Goal: Information Seeking & Learning: Find specific fact

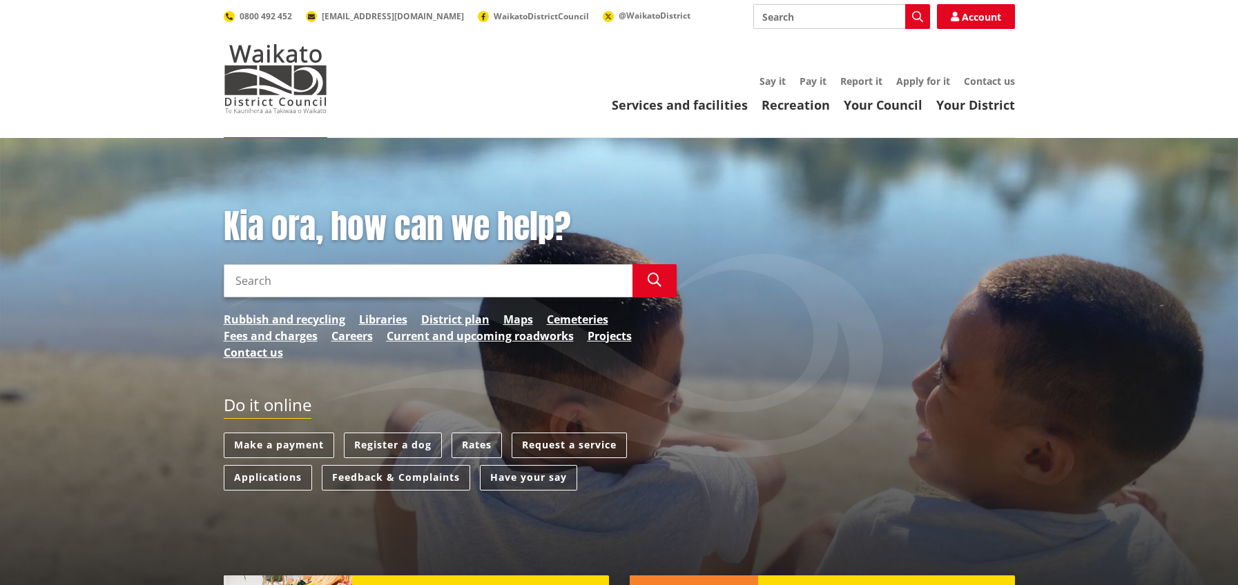
click at [266, 282] on input "Search" at bounding box center [428, 280] width 409 height 33
click at [573, 317] on link "Cemeteries" at bounding box center [577, 319] width 61 height 17
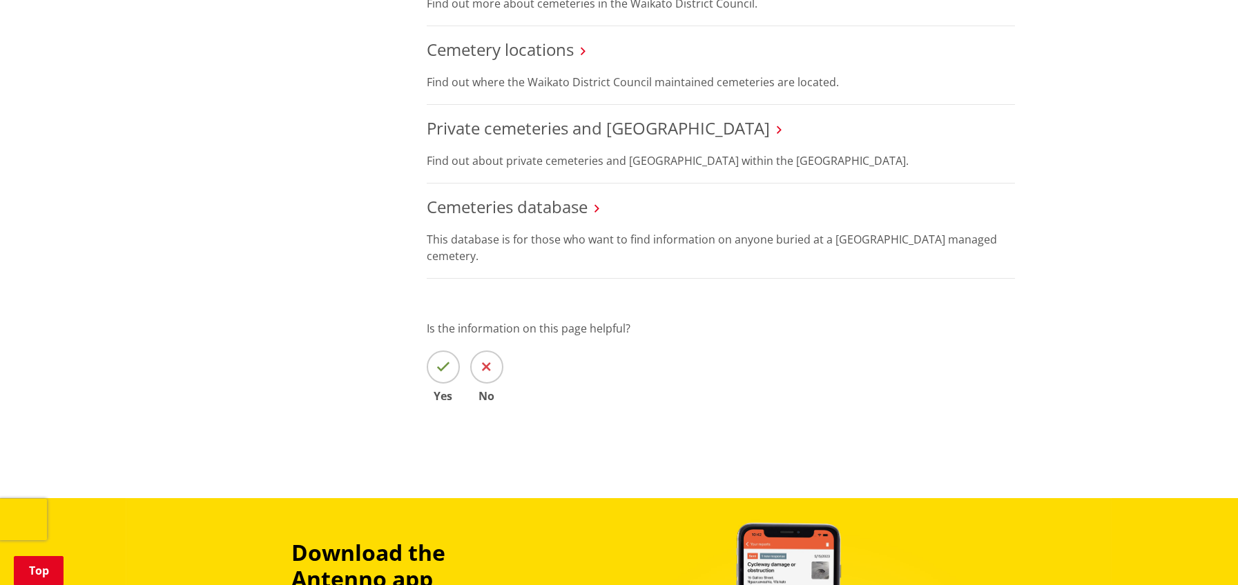
scroll to position [552, 0]
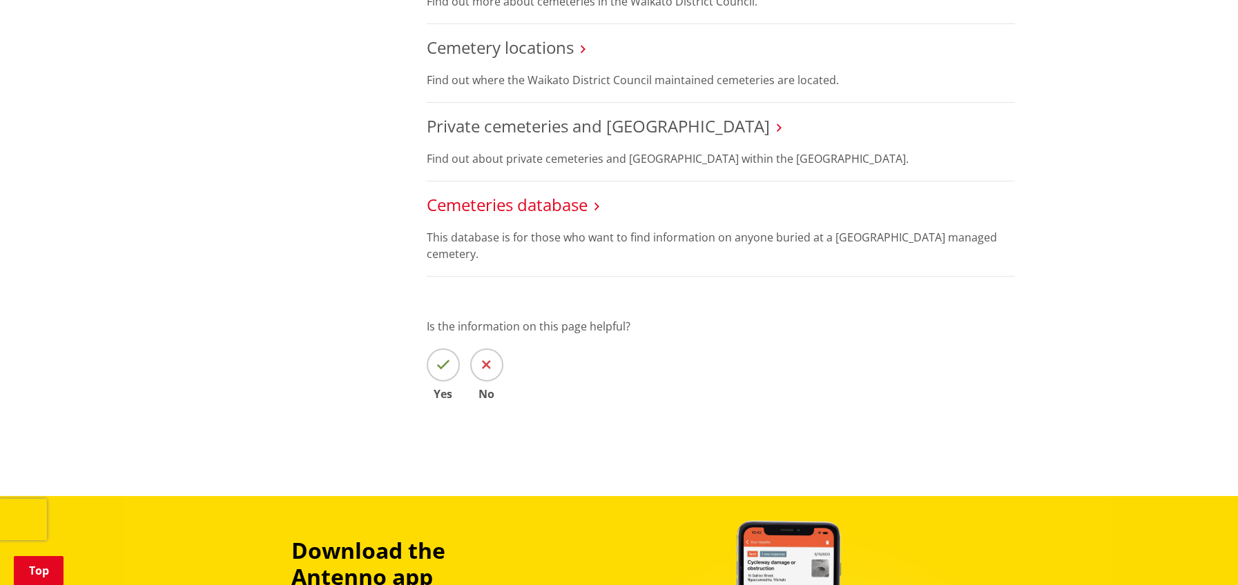
click at [580, 208] on link "Cemeteries database" at bounding box center [507, 204] width 161 height 23
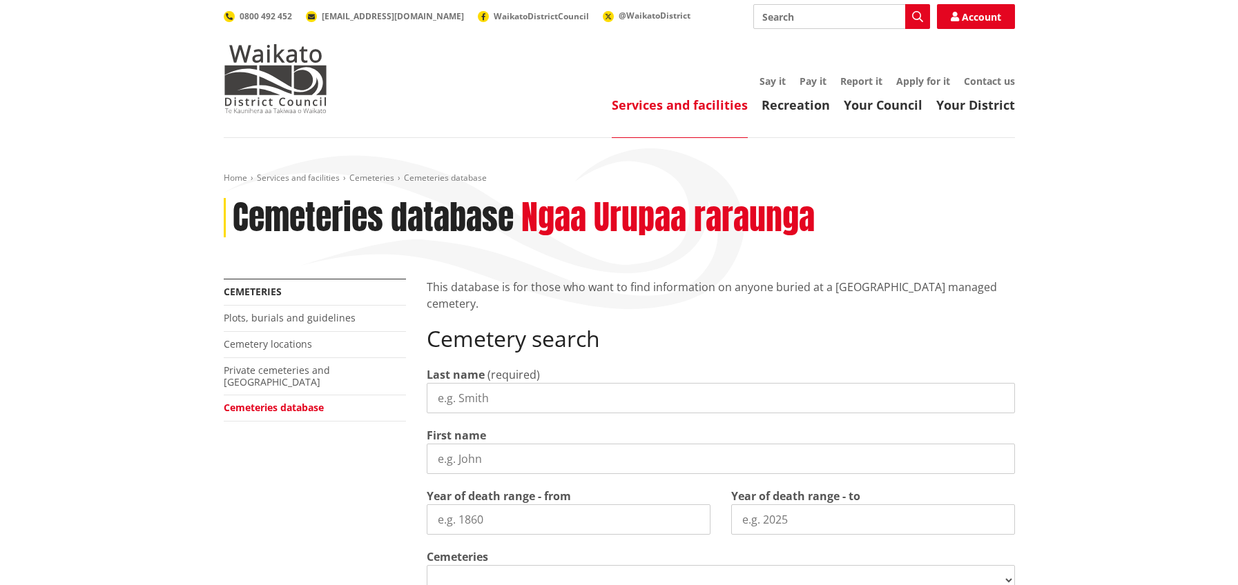
select select
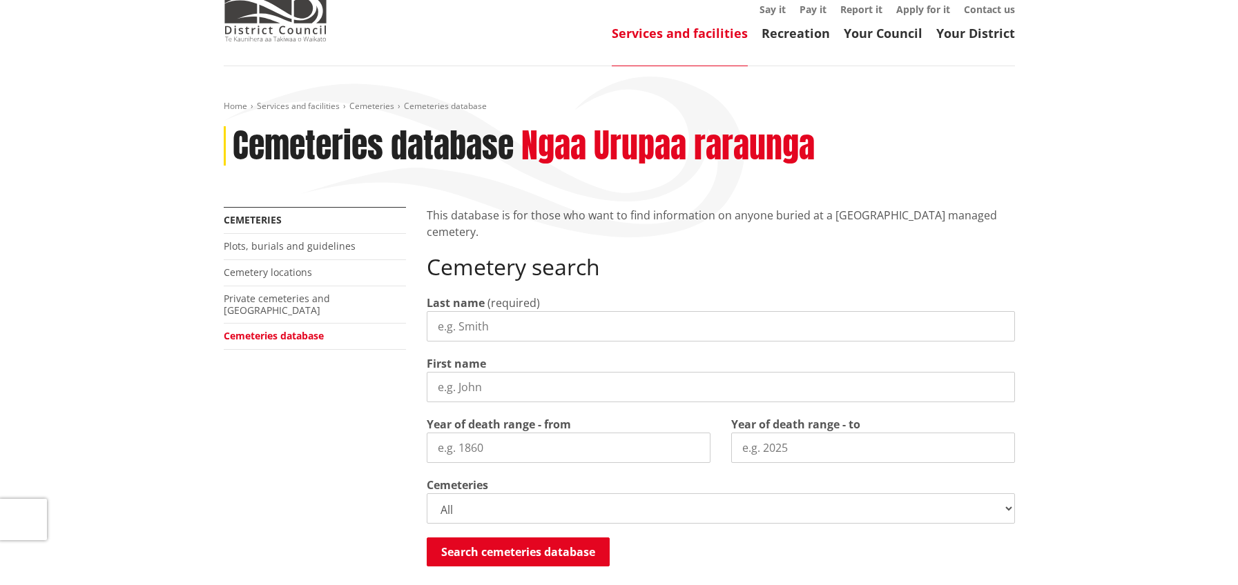
scroll to position [138, 0]
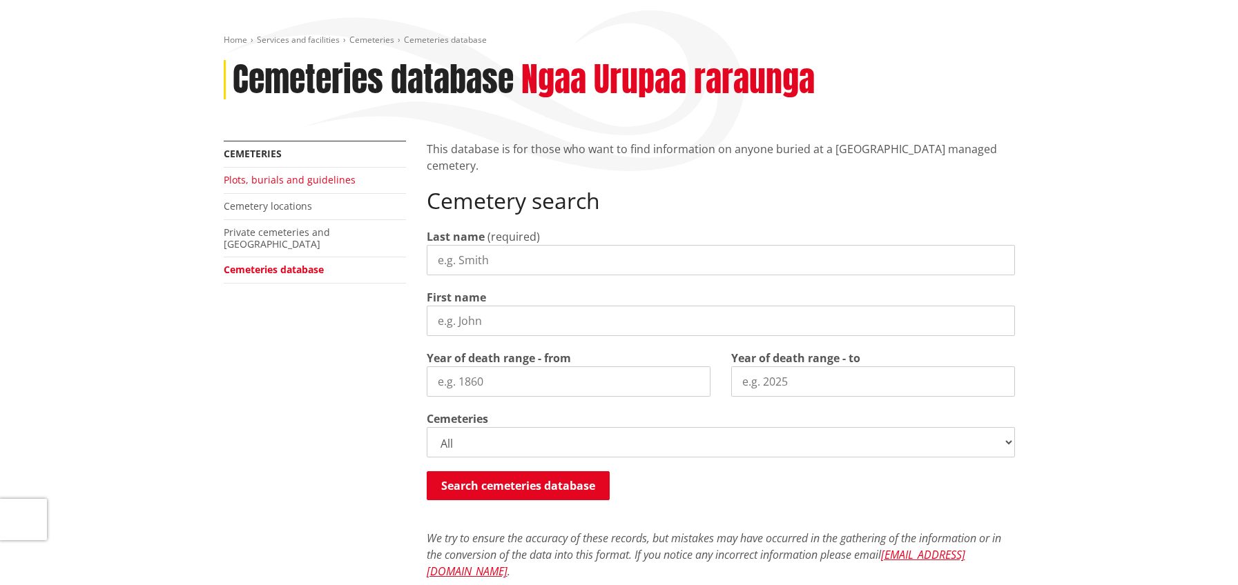
click at [281, 178] on link "Plots, burials and guidelines" at bounding box center [290, 179] width 132 height 13
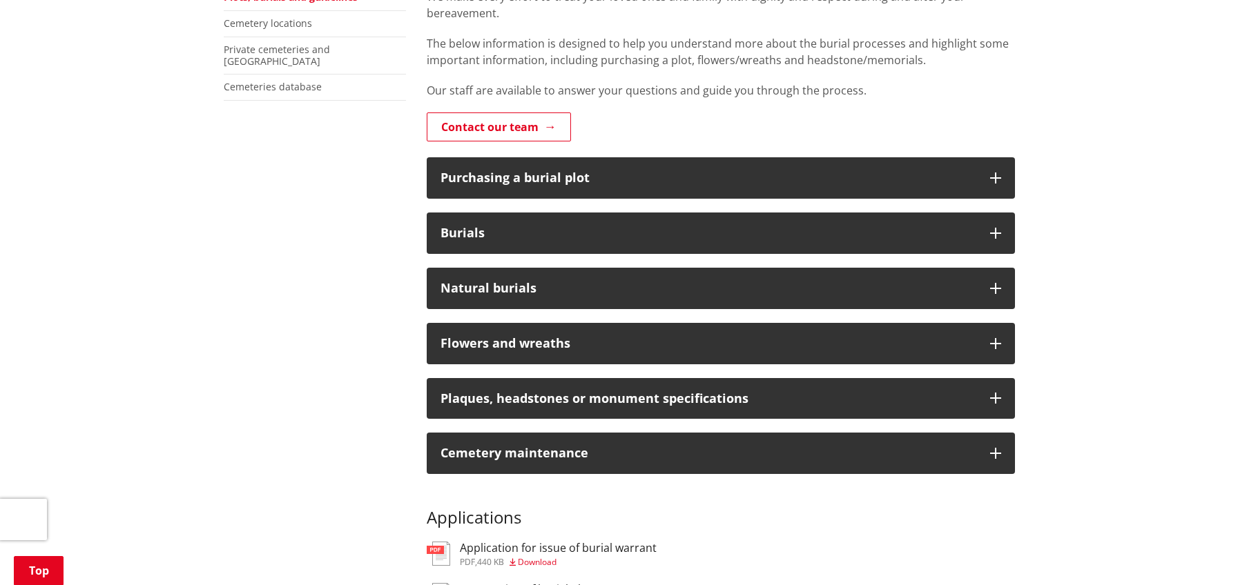
scroll to position [345, 0]
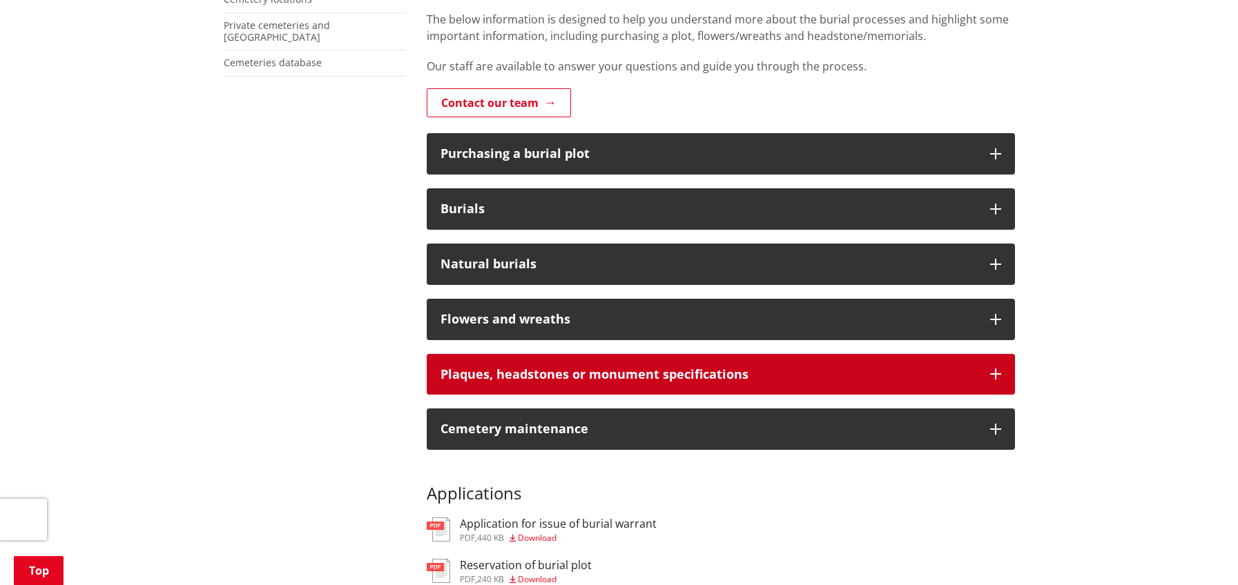
click at [992, 376] on icon "button" at bounding box center [995, 374] width 11 height 11
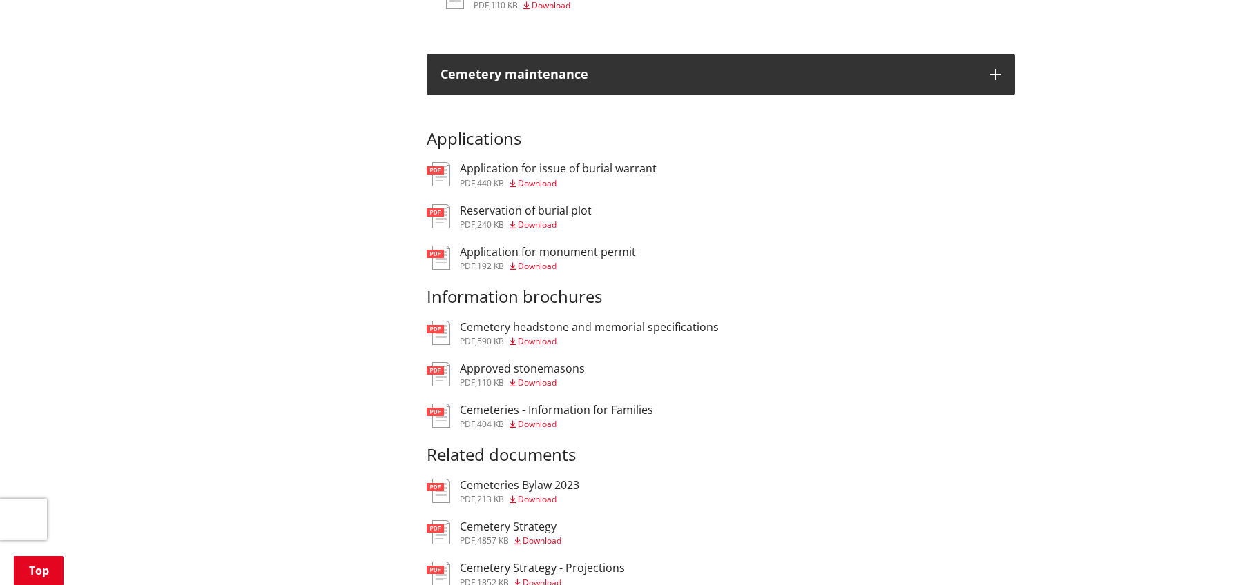
scroll to position [1173, 0]
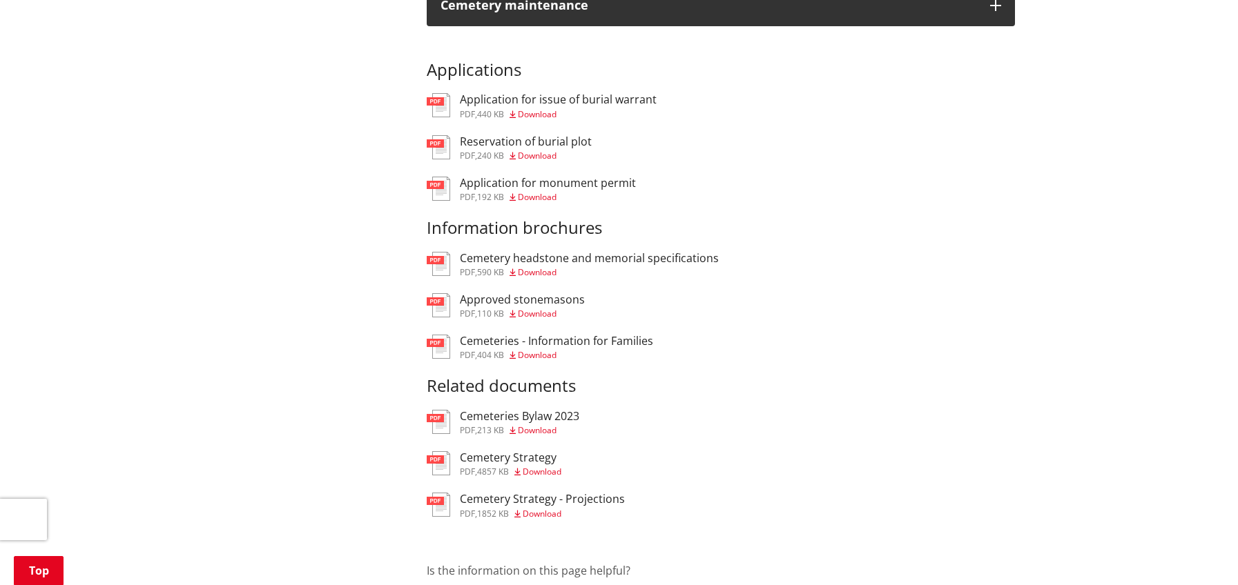
click at [485, 344] on h3 "Cemeteries - Information for Families" at bounding box center [556, 341] width 193 height 13
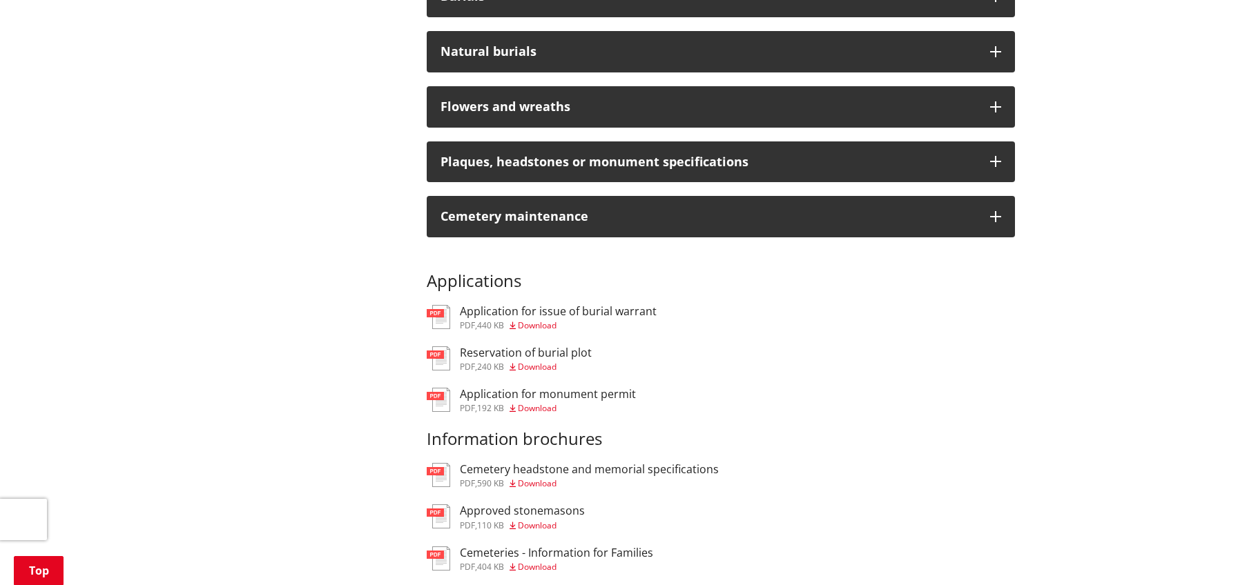
scroll to position [552, 0]
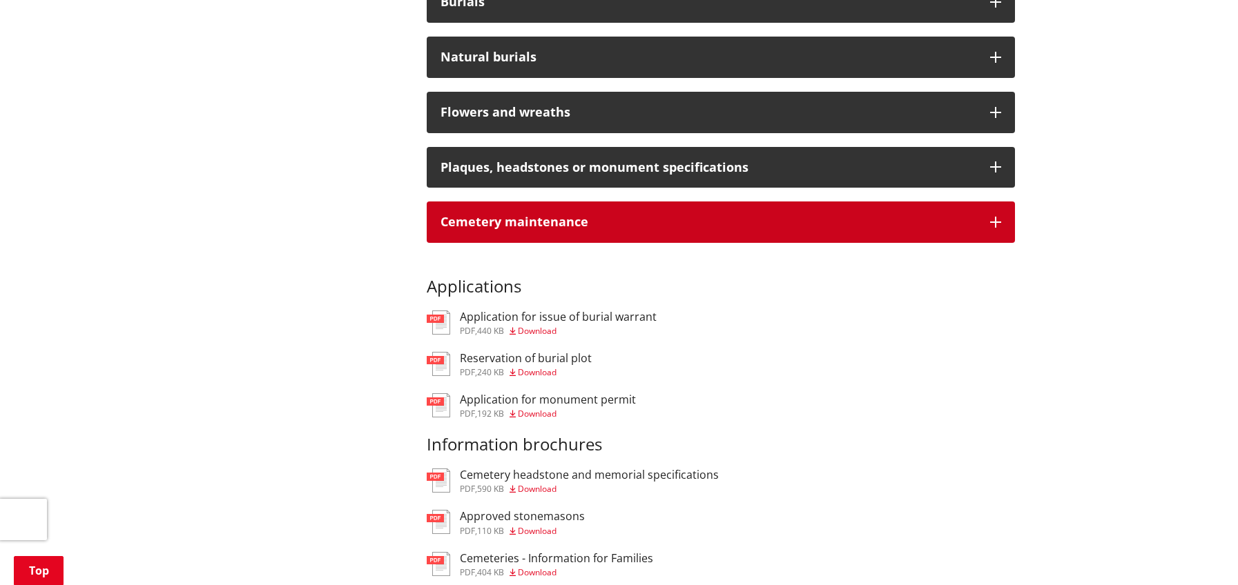
click at [995, 225] on icon "button" at bounding box center [995, 222] width 11 height 11
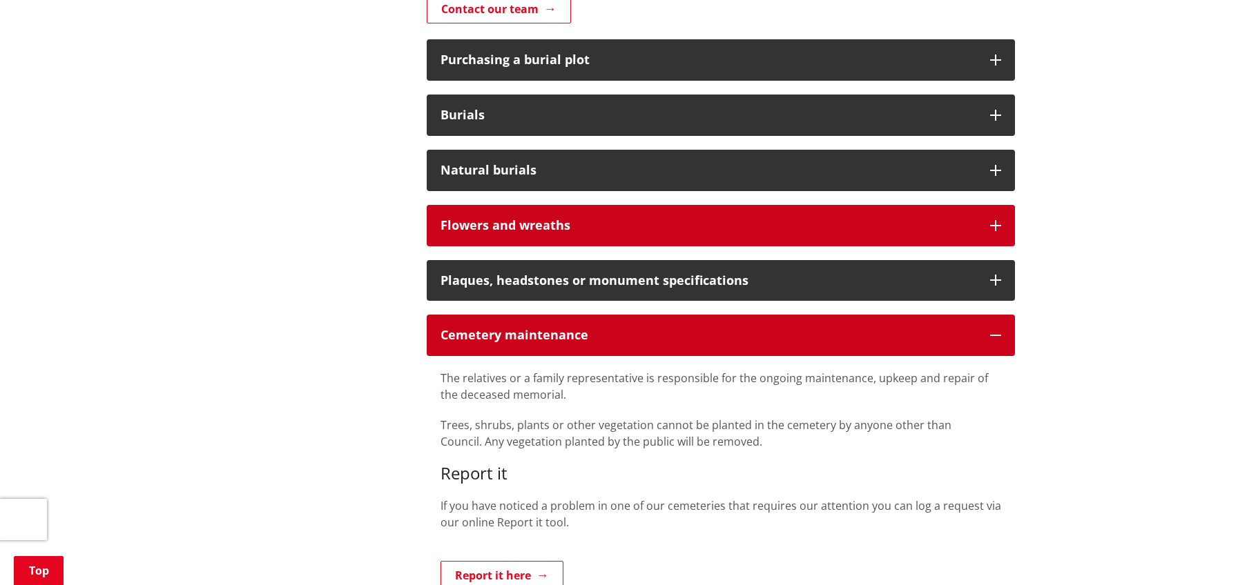
scroll to position [414, 0]
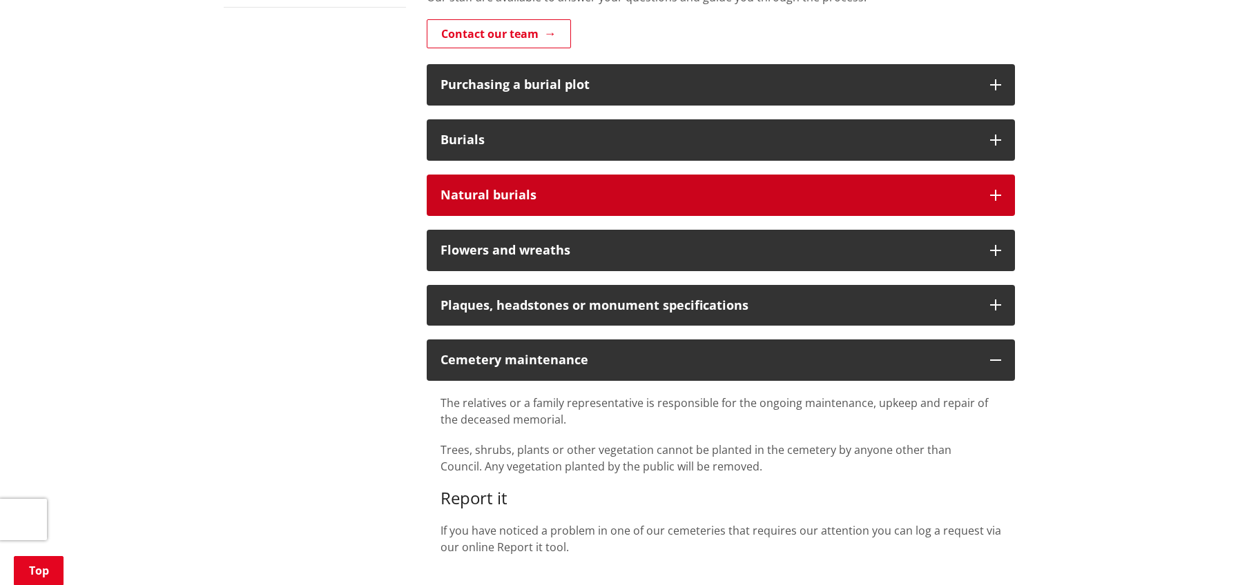
click at [997, 194] on icon "button" at bounding box center [995, 195] width 11 height 11
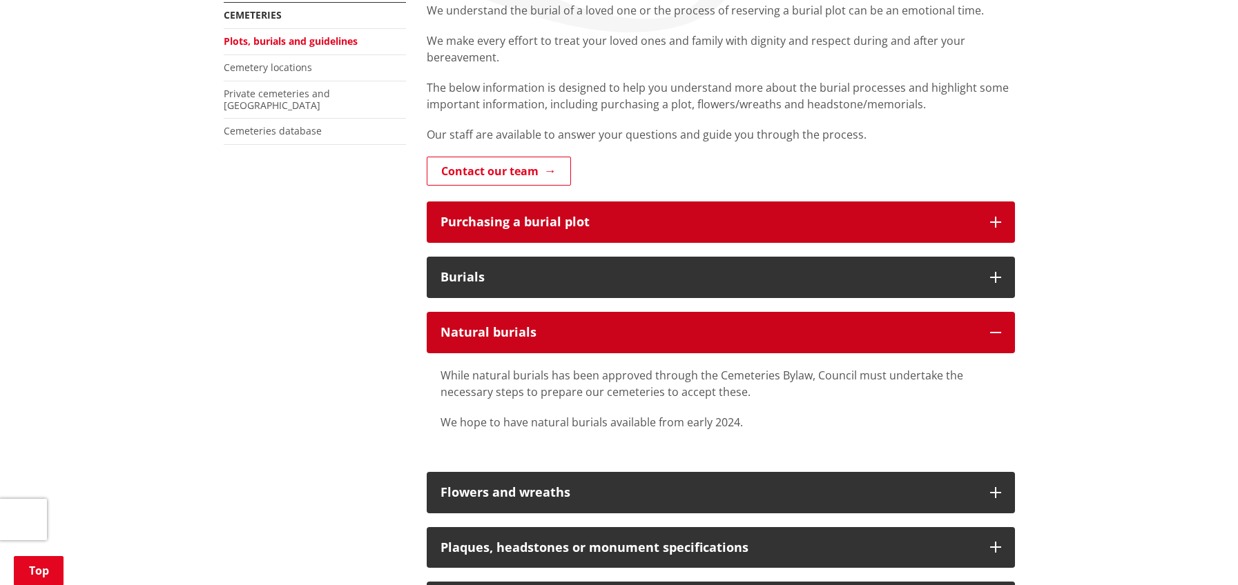
scroll to position [276, 0]
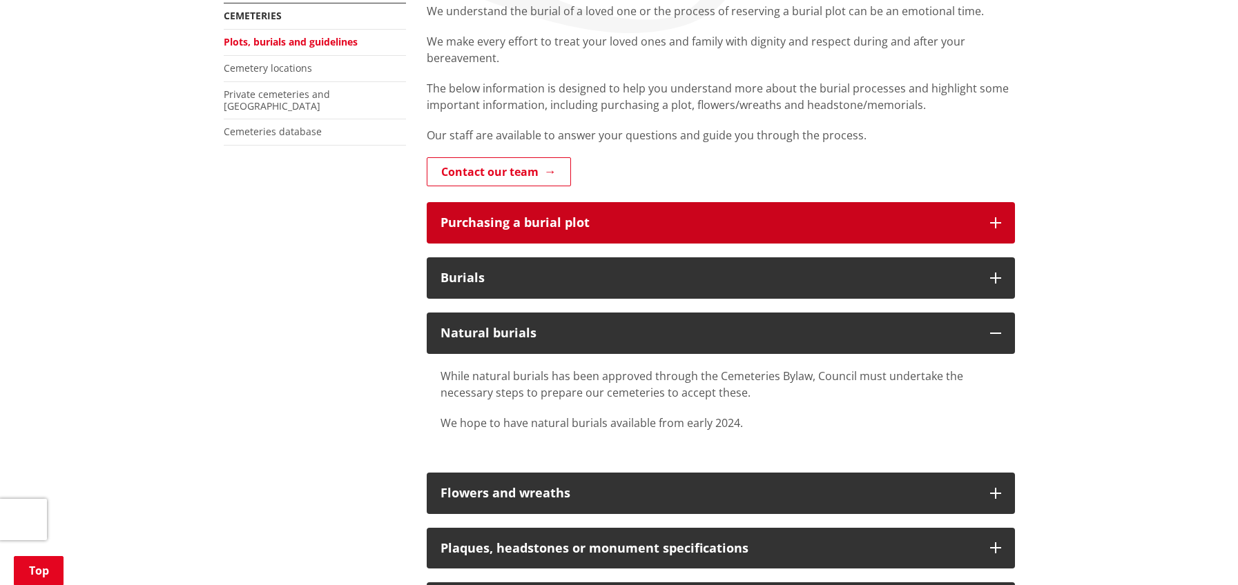
click at [988, 224] on button "Purchasing a burial plot" at bounding box center [721, 222] width 588 height 41
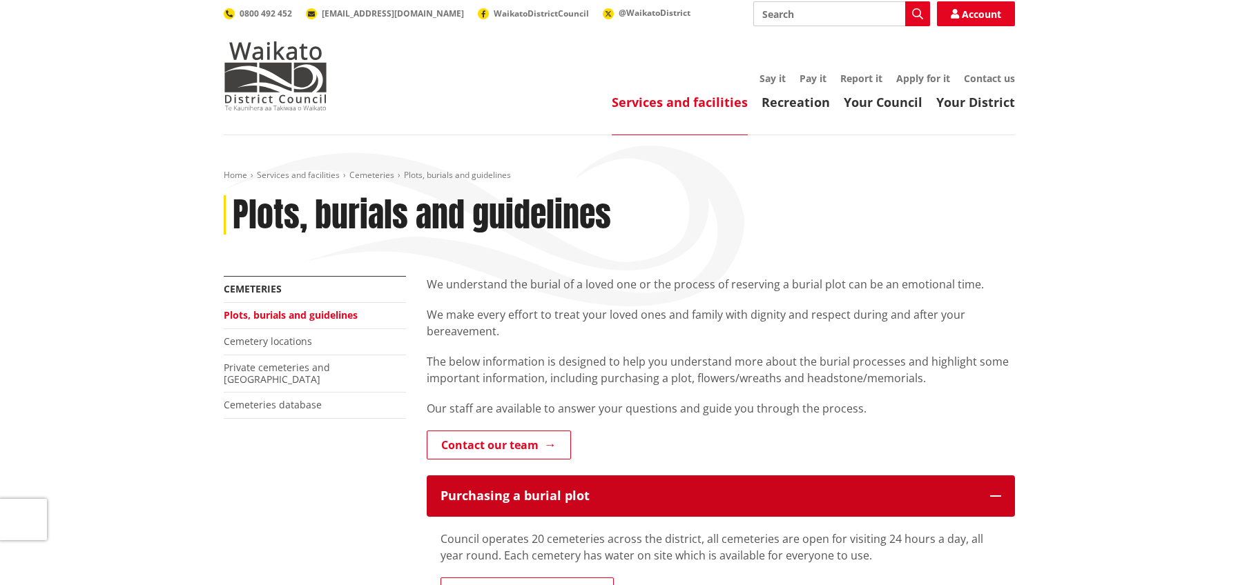
scroll to position [0, 0]
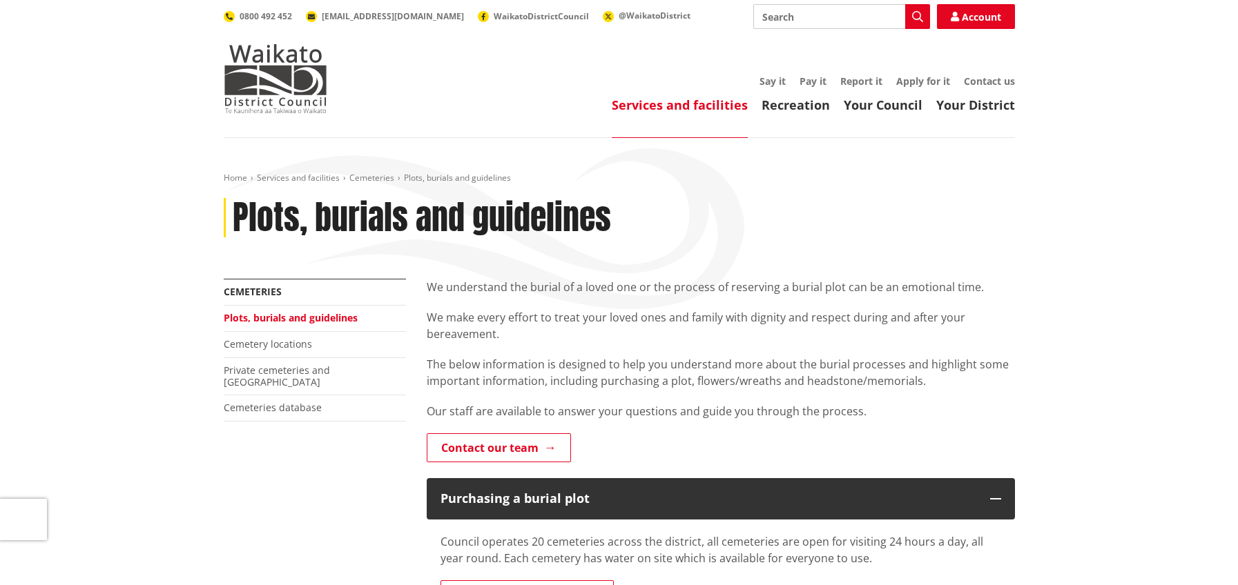
click at [786, 17] on input "Search" at bounding box center [841, 16] width 177 height 25
type input "gravesite maps"
click at [915, 12] on icon "button" at bounding box center [917, 16] width 11 height 11
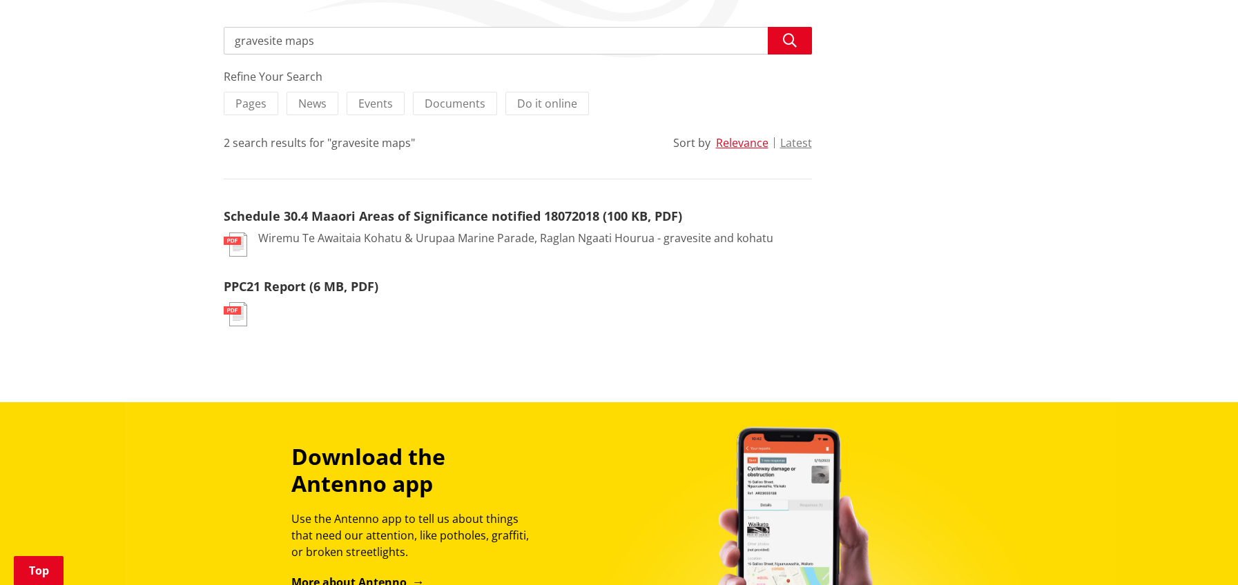
scroll to position [276, 0]
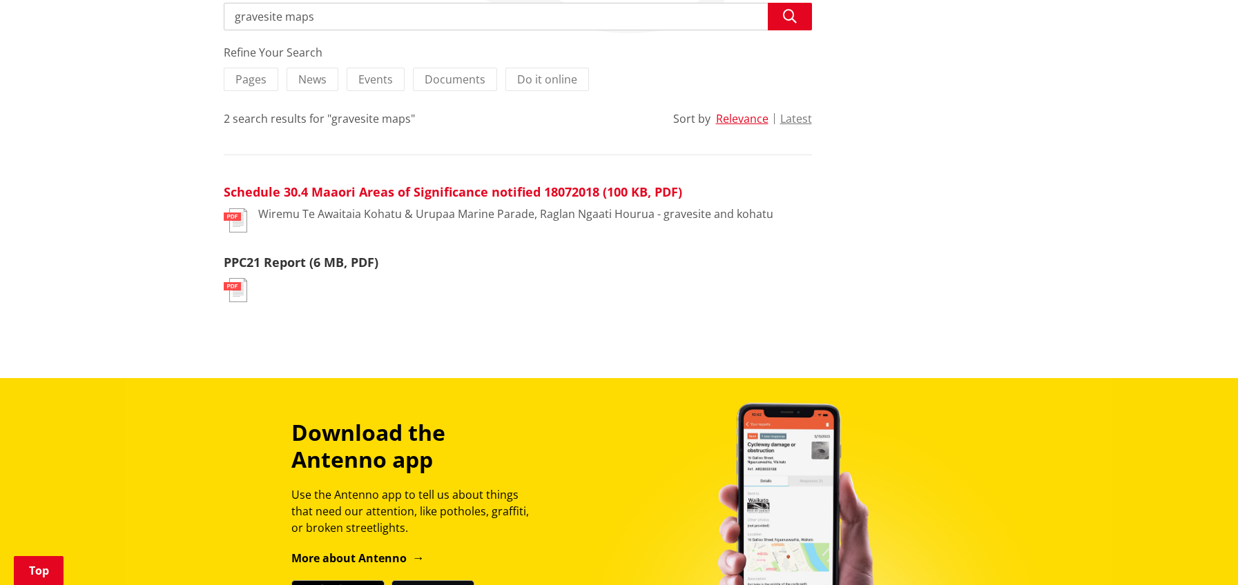
click at [291, 193] on link "Schedule 30.4 Maaori Areas of Significance notified 18072018 (100 KB, PDF)" at bounding box center [453, 192] width 458 height 17
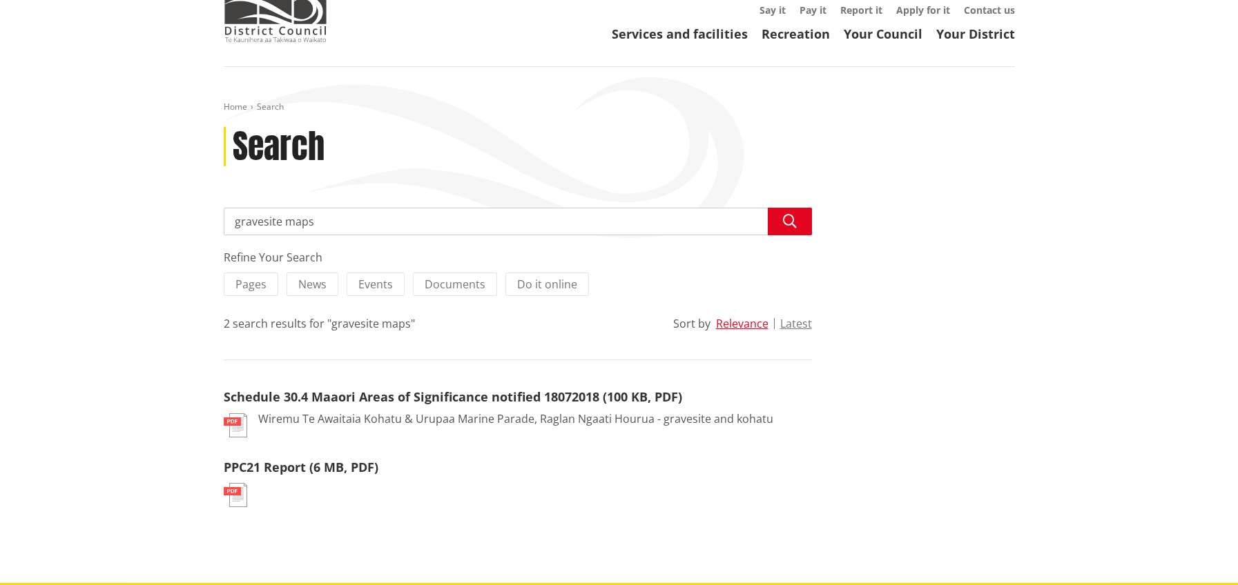
scroll to position [69, 0]
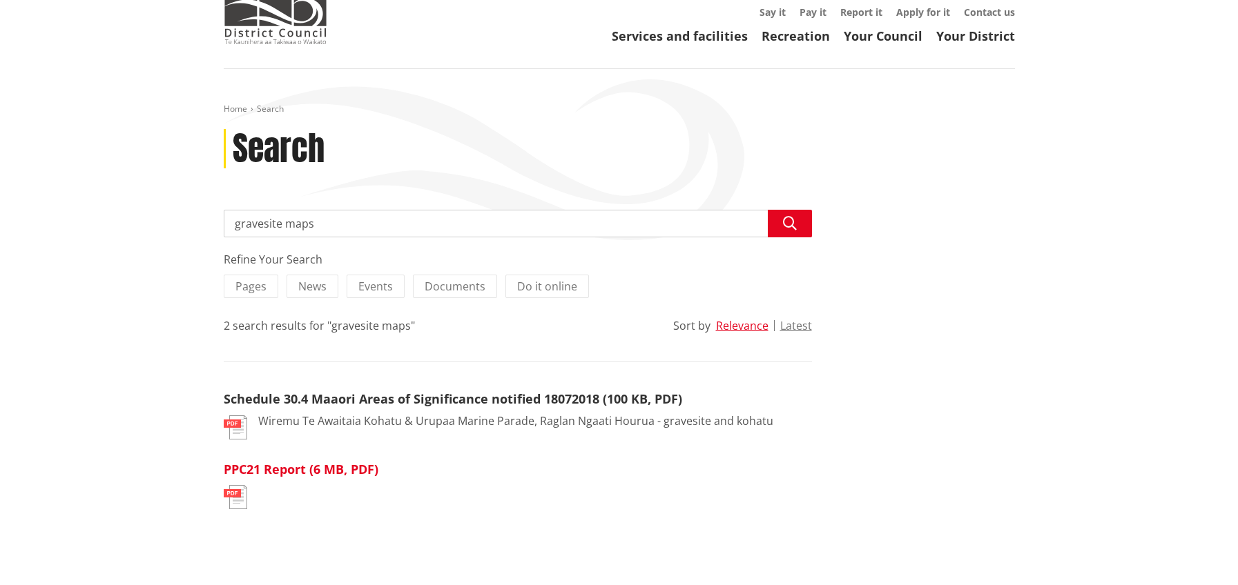
click at [270, 473] on link "PPC21 Report (6 MB, PDF)" at bounding box center [301, 469] width 155 height 17
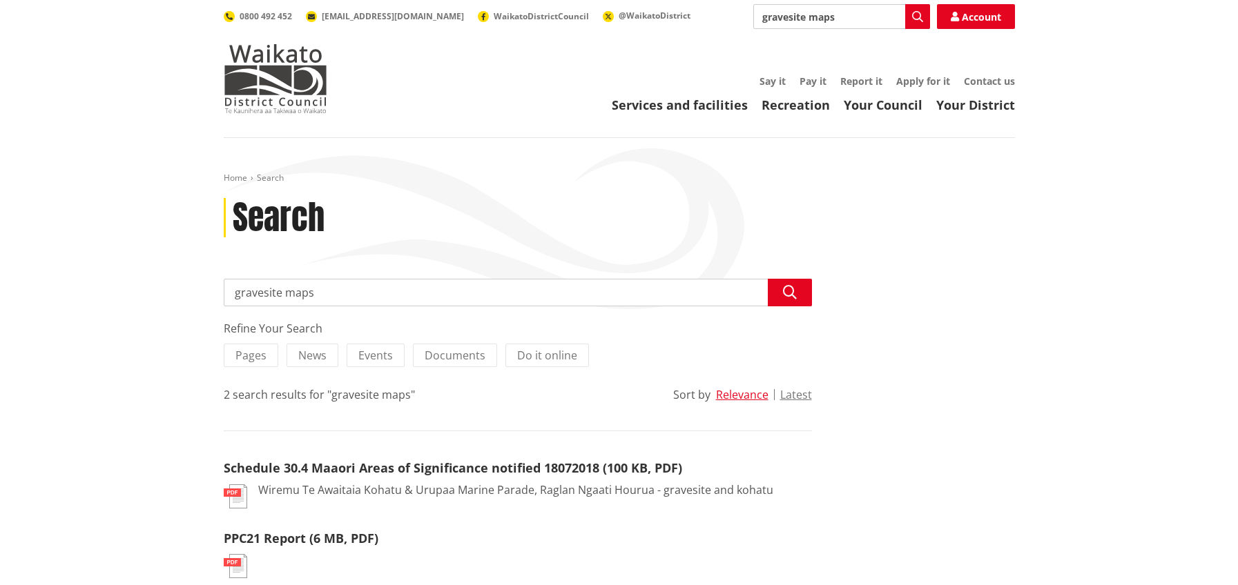
drag, startPoint x: 843, startPoint y: 16, endPoint x: 730, endPoint y: 10, distance: 113.4
click at [730, 10] on div "Search gravesite maps Search Account 0800 492 452 [EMAIL_ADDRESS][DOMAIN_NAME] …" at bounding box center [619, 16] width 791 height 25
type input "[GEOGRAPHIC_DATA] plan view"
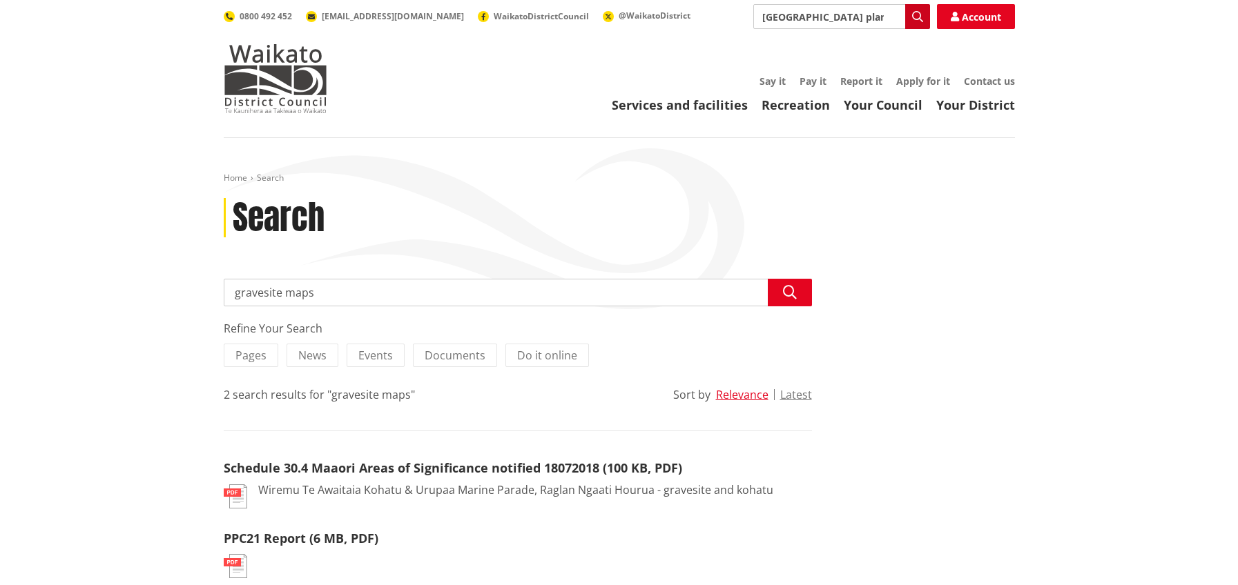
click at [915, 19] on icon "button" at bounding box center [917, 16] width 11 height 11
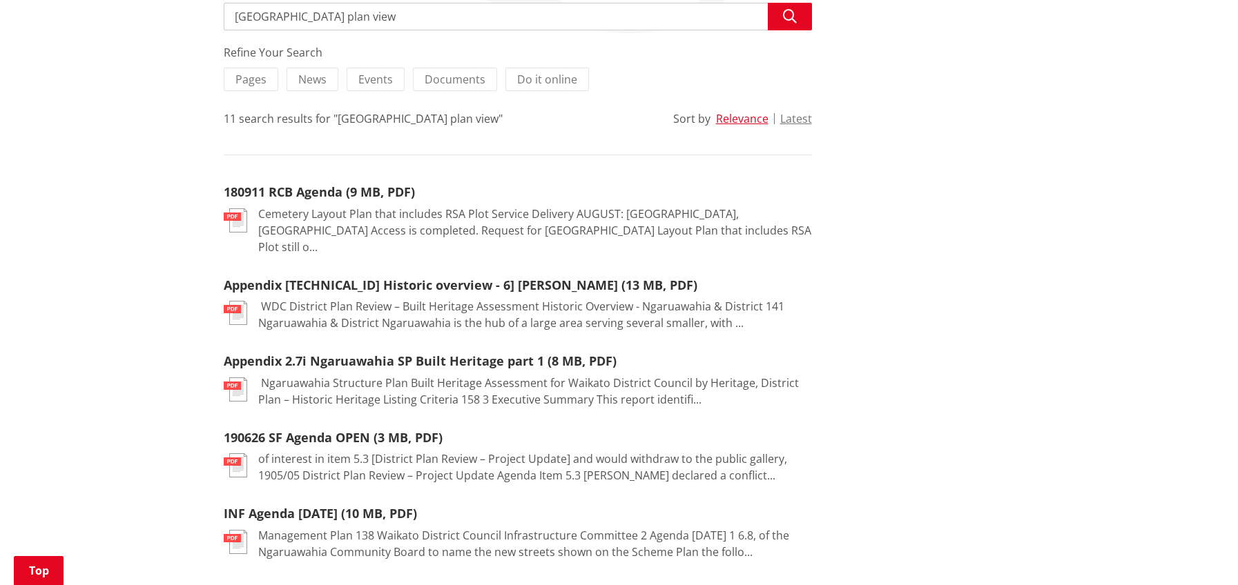
scroll to position [345, 0]
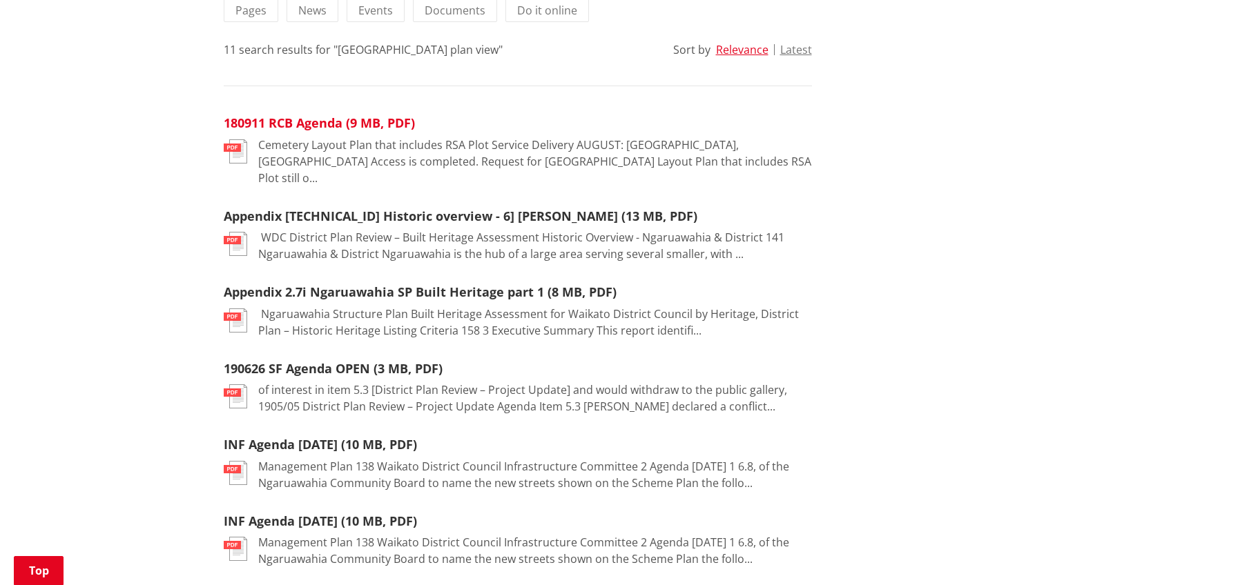
click at [309, 123] on link "180911 RCB Agenda (9 MB, PDF)" at bounding box center [319, 123] width 191 height 17
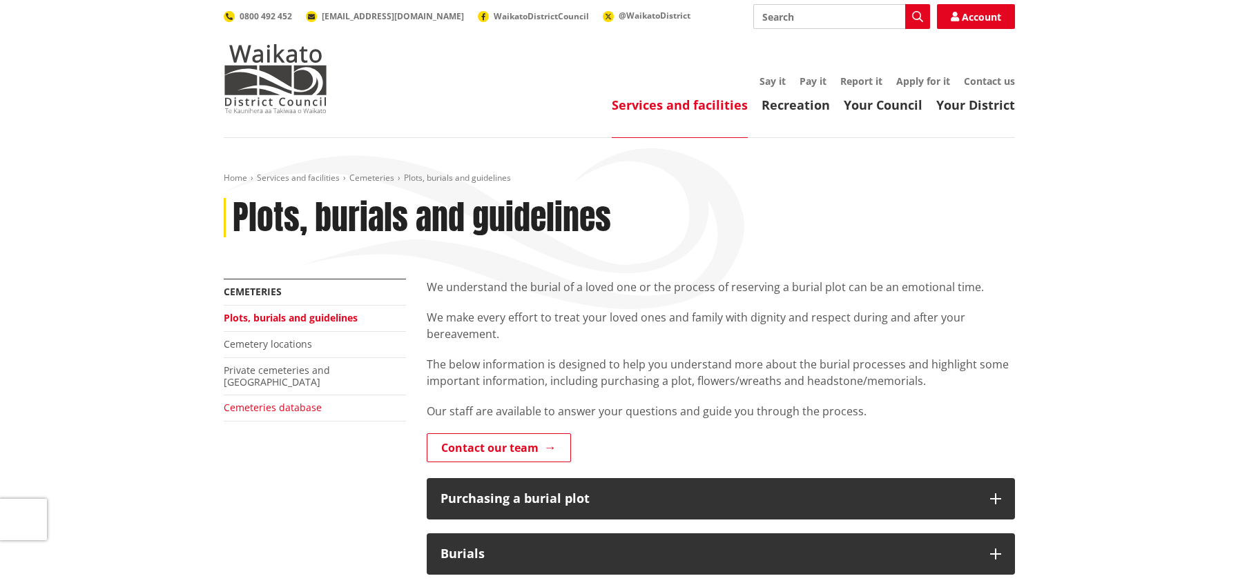
click at [289, 401] on link "Cemeteries database" at bounding box center [273, 407] width 98 height 13
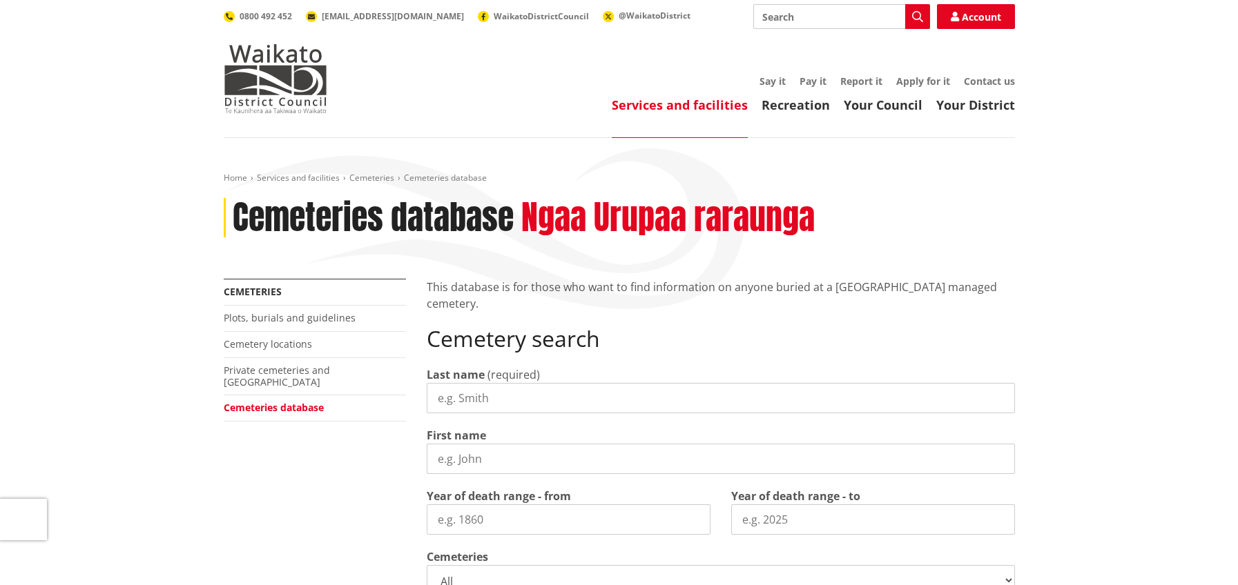
click at [465, 402] on input "Last name" at bounding box center [721, 398] width 588 height 30
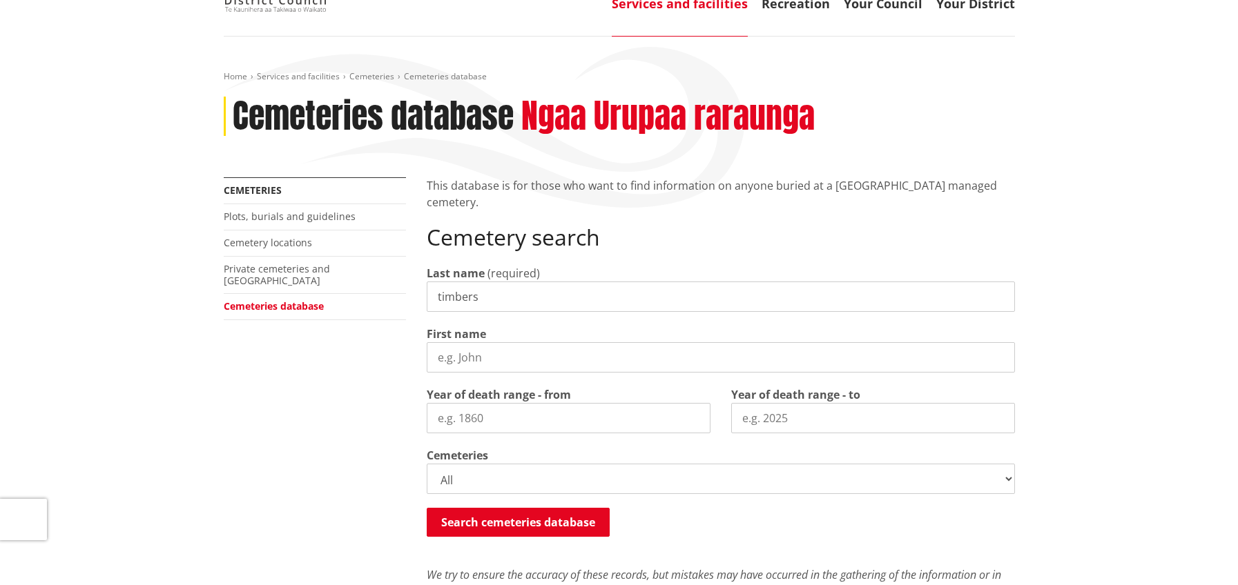
scroll to position [138, 0]
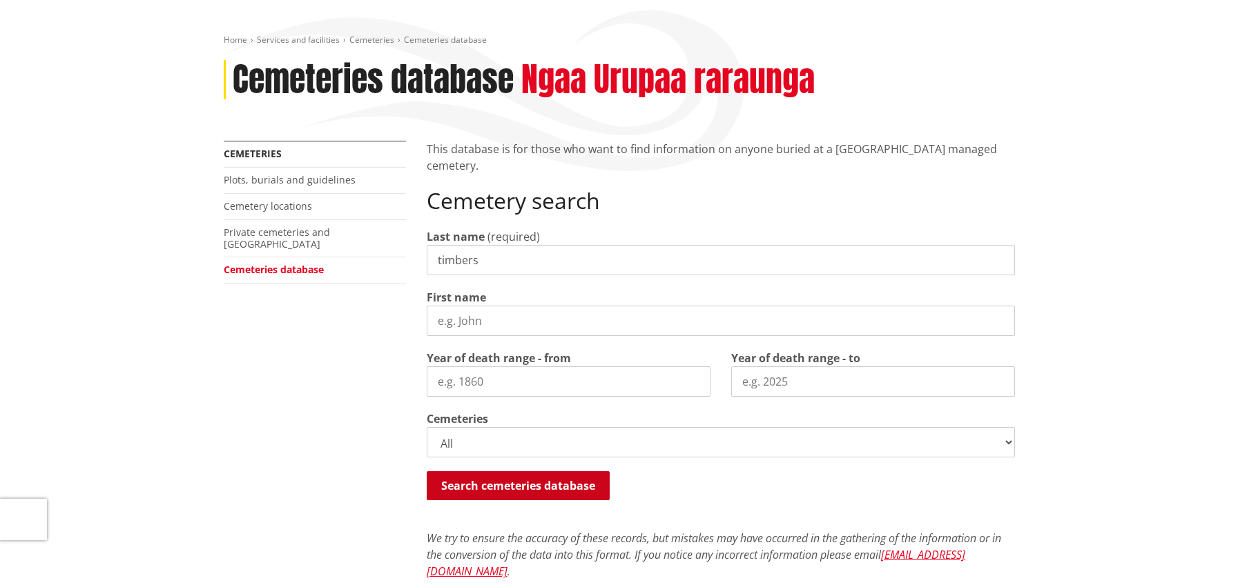
type input "timbers"
click at [520, 485] on button "Search cemeteries database" at bounding box center [518, 485] width 183 height 29
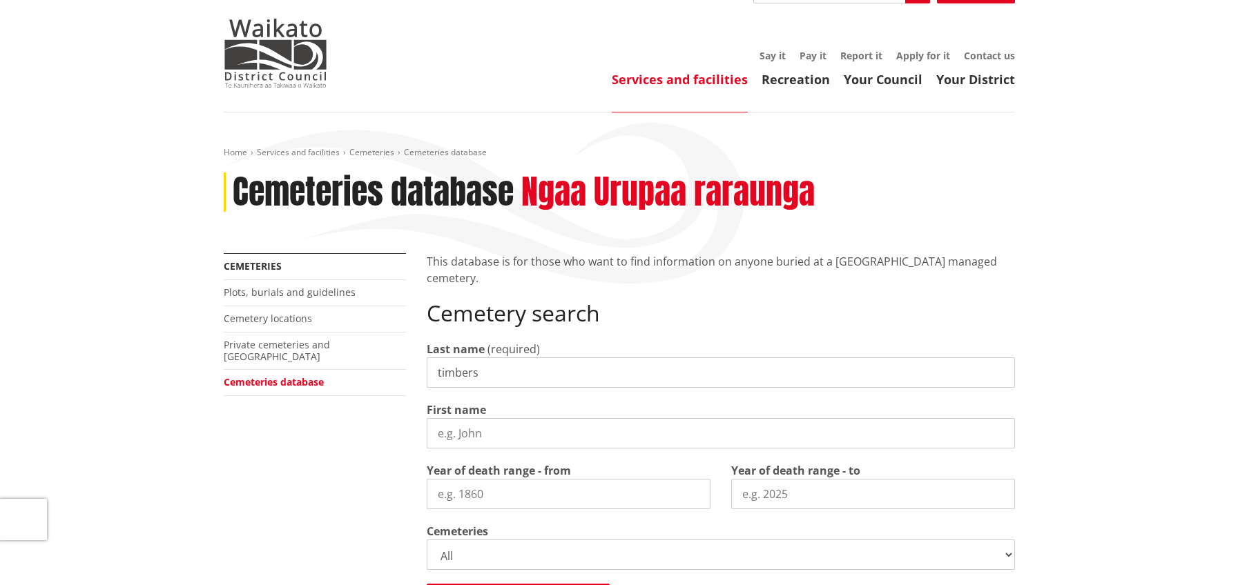
scroll to position [0, 0]
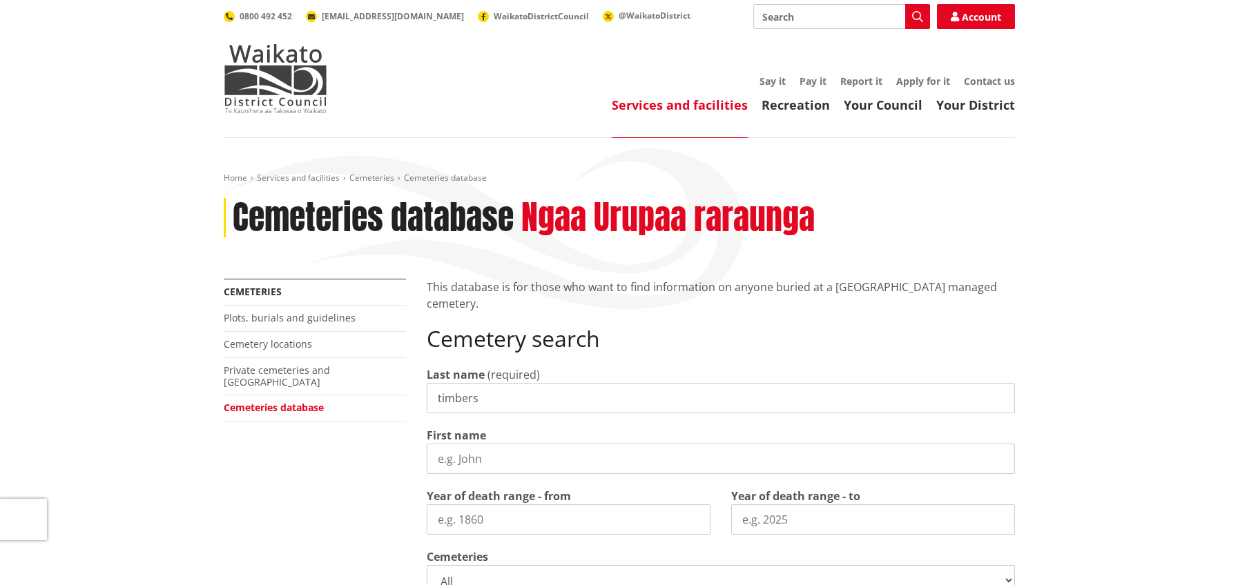
click at [438, 458] on input "First name" at bounding box center [721, 459] width 588 height 30
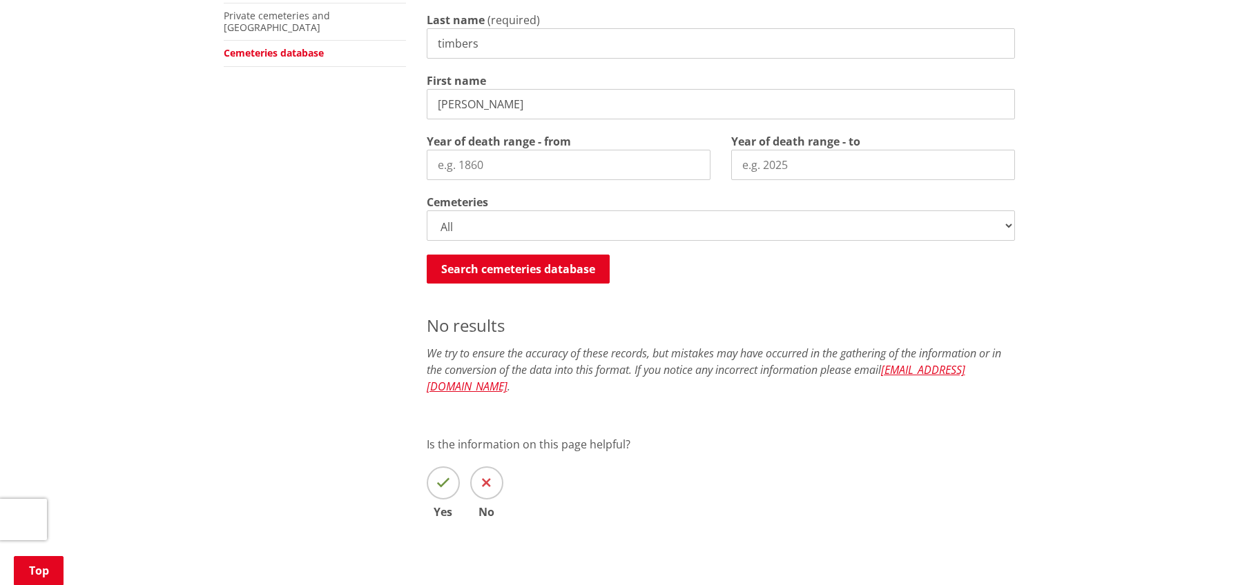
scroll to position [414, 0]
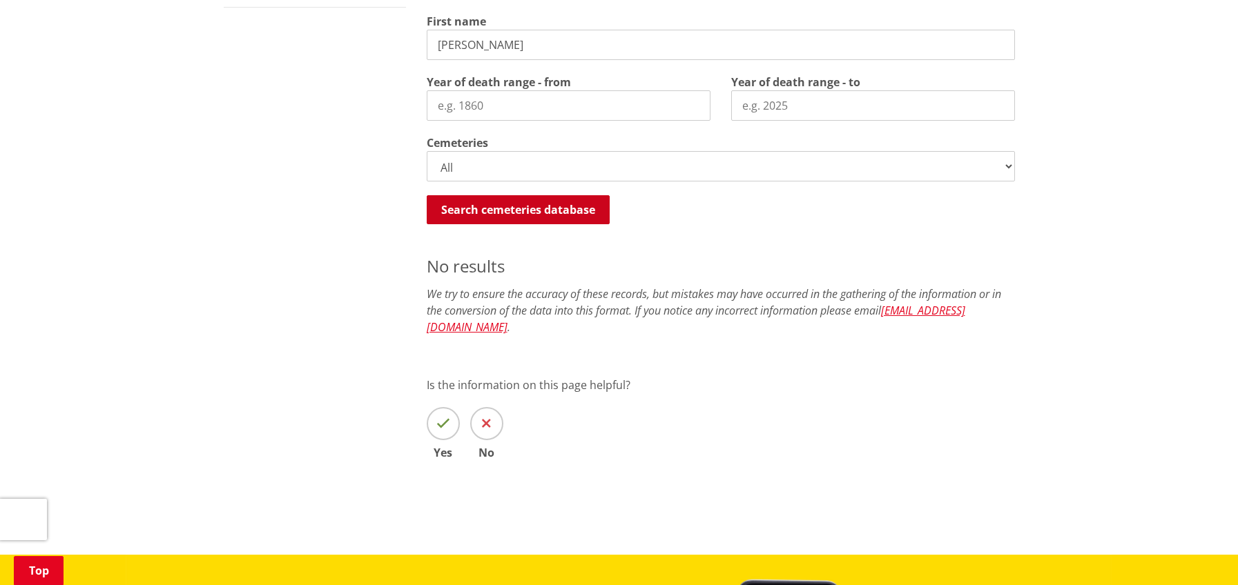
type input "[PERSON_NAME]"
click at [500, 215] on button "Search cemeteries database" at bounding box center [518, 209] width 183 height 29
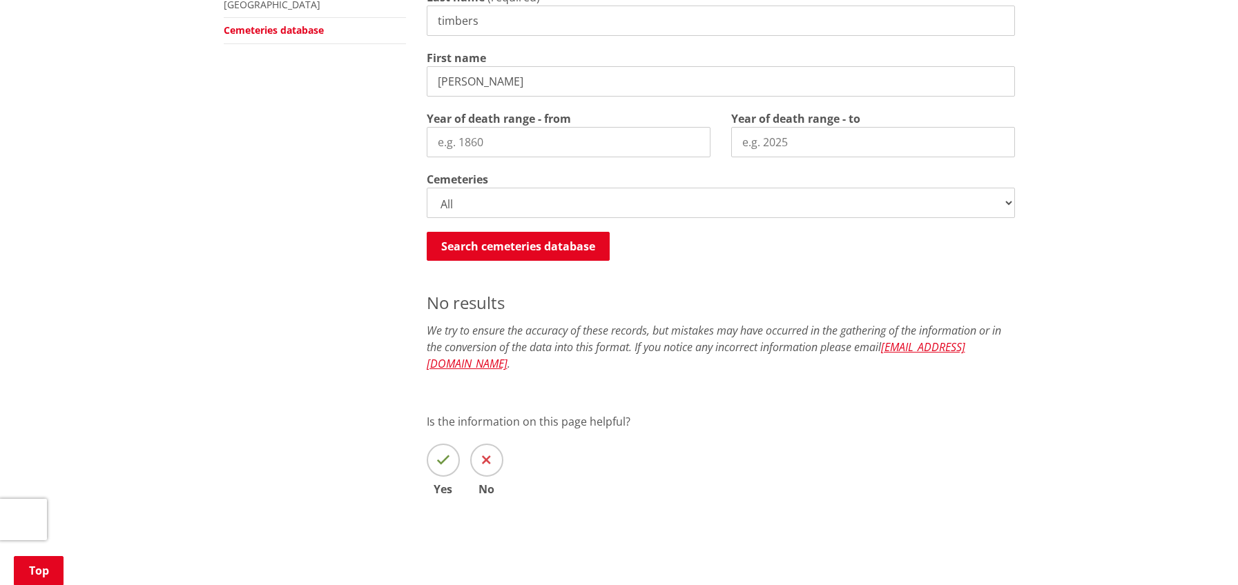
scroll to position [323, 0]
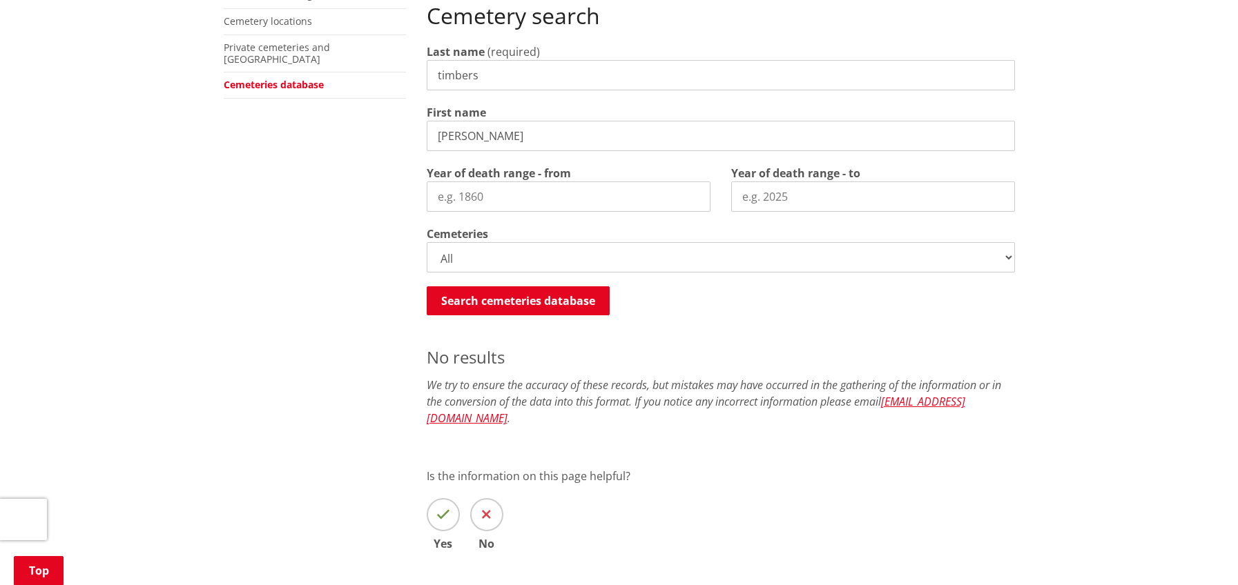
drag, startPoint x: 483, startPoint y: 75, endPoint x: 420, endPoint y: 67, distance: 64.0
click at [420, 67] on div "This database is for those who want to find information on anyone buried at a […" at bounding box center [720, 273] width 609 height 634
type input "[PERSON_NAME]"
click at [513, 204] on input "Year of death range - from" at bounding box center [569, 197] width 284 height 30
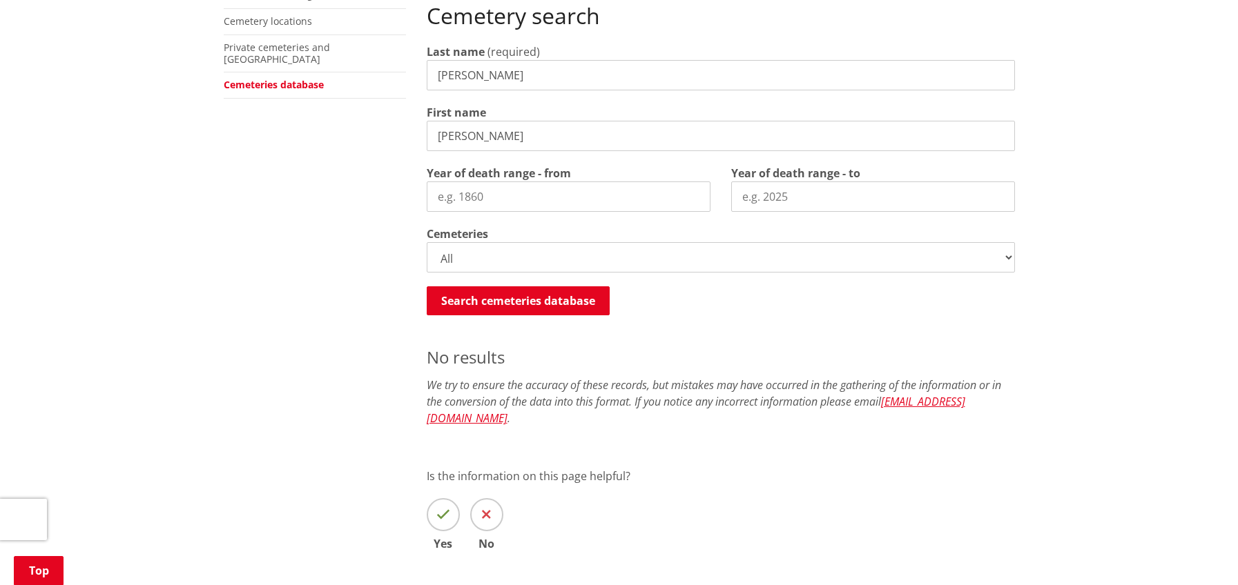
click at [500, 197] on input "Year of death range - from" at bounding box center [569, 197] width 284 height 30
type input "1950"
type input "1955"
click at [521, 300] on button "Search cemeteries database" at bounding box center [518, 300] width 183 height 29
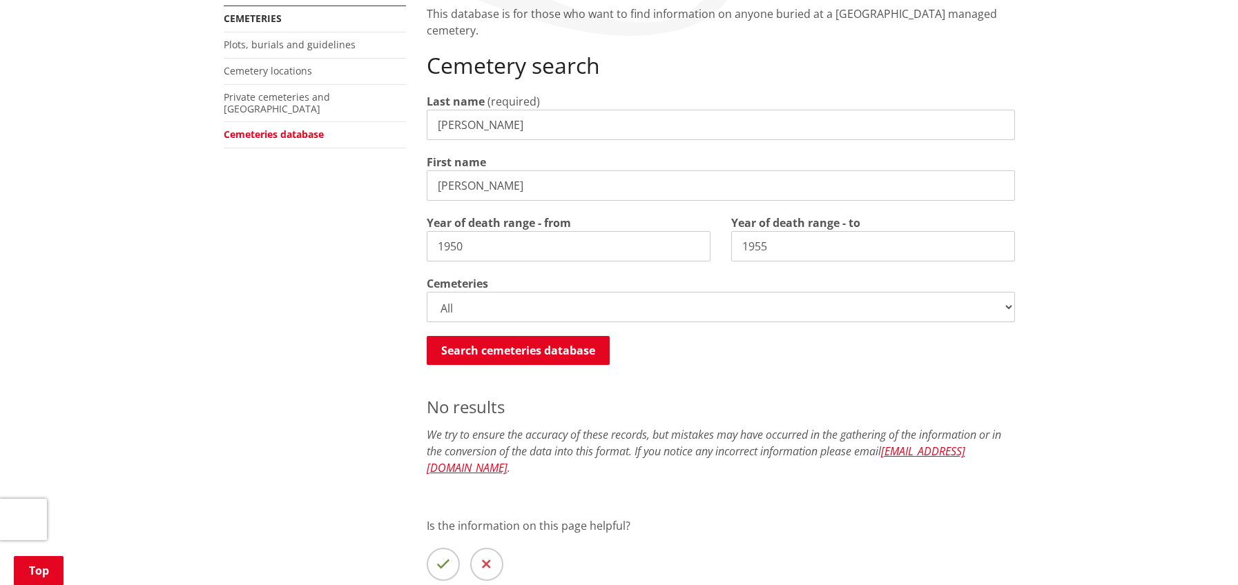
scroll to position [254, 0]
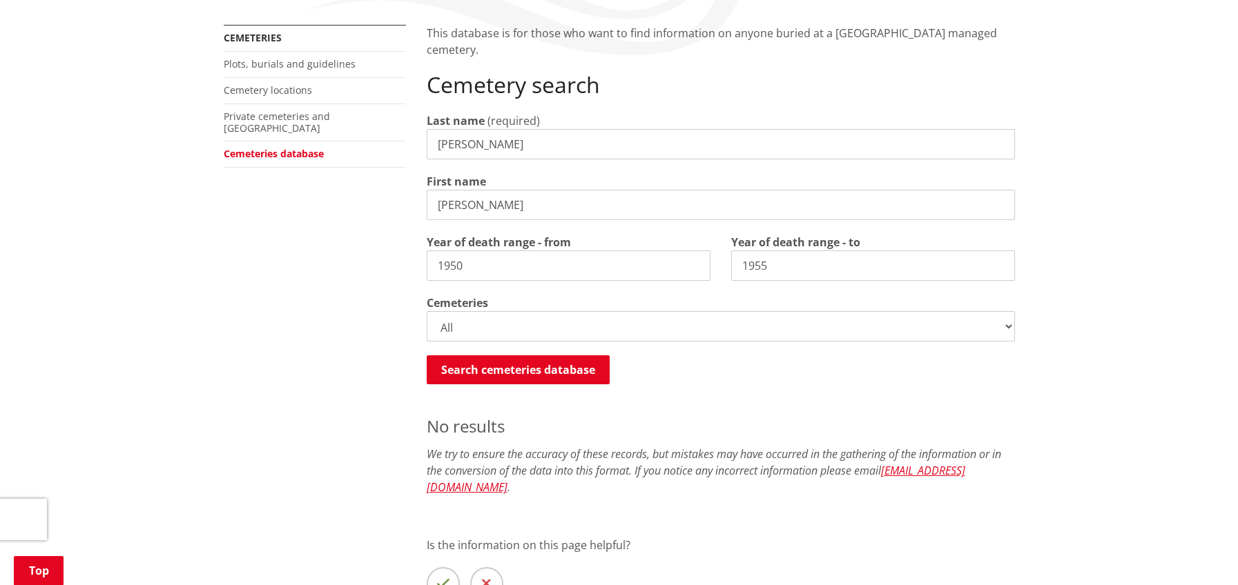
click at [534, 206] on input "[PERSON_NAME]" at bounding box center [721, 205] width 588 height 30
type input "[PERSON_NAME]"
click at [542, 367] on button "Search cemeteries database" at bounding box center [518, 369] width 183 height 29
click at [1006, 326] on select "All Gordonton Ashes Memorial Berm Gordonton Lawn [GEOGRAPHIC_DATA] Octagonal As…" at bounding box center [721, 326] width 588 height 30
